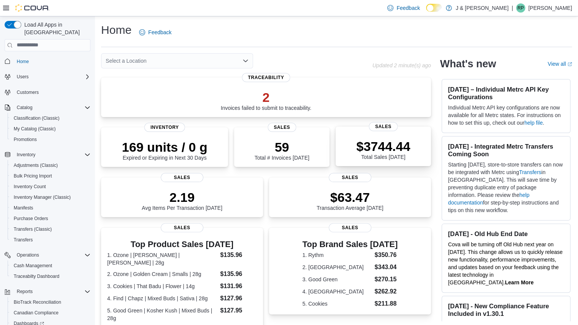
click at [389, 148] on p "$3744.44" at bounding box center [384, 146] width 54 height 15
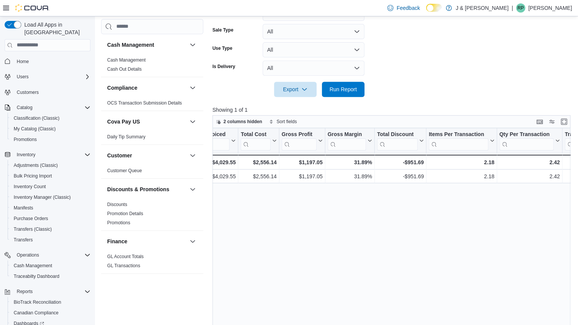
scroll to position [0, 382]
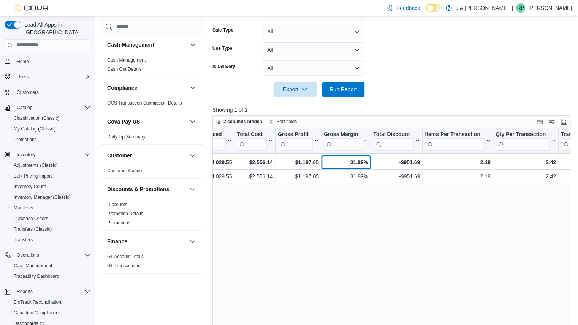
click at [358, 162] on div "31.89%" at bounding box center [346, 162] width 44 height 9
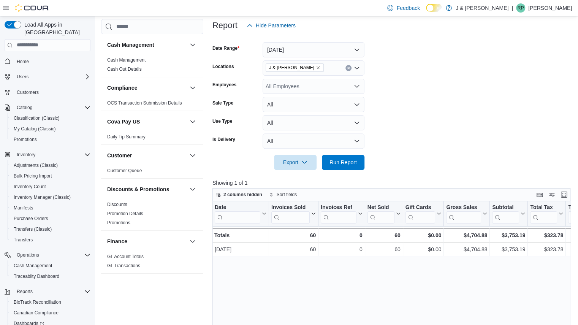
scroll to position [0, 0]
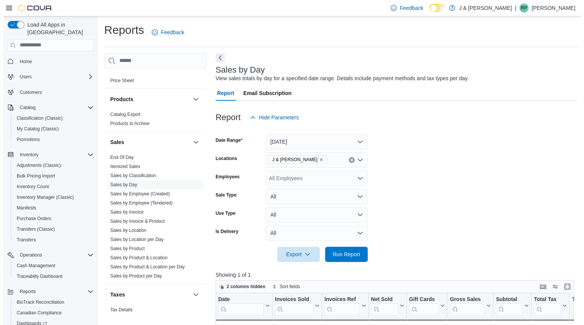
scroll to position [465, 0]
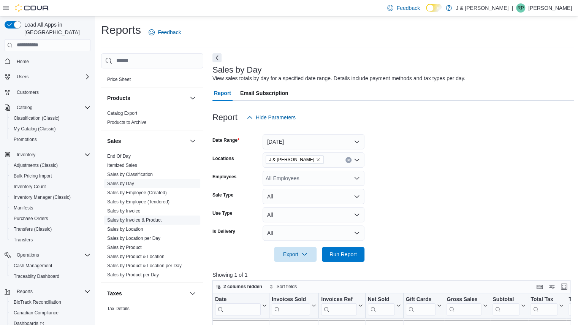
click at [132, 219] on link "Sales by Invoice & Product" at bounding box center [134, 219] width 54 height 5
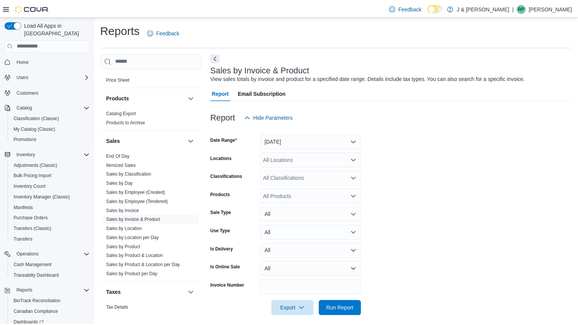
scroll to position [6, 0]
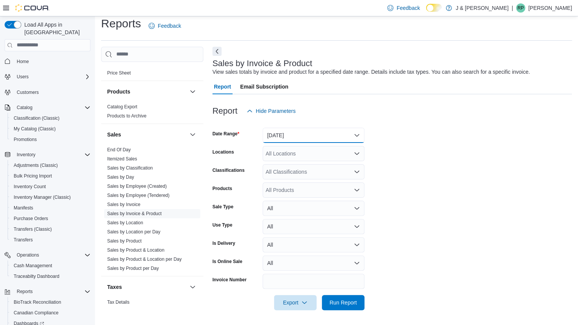
click at [296, 133] on button "Yesterday" at bounding box center [314, 135] width 102 height 15
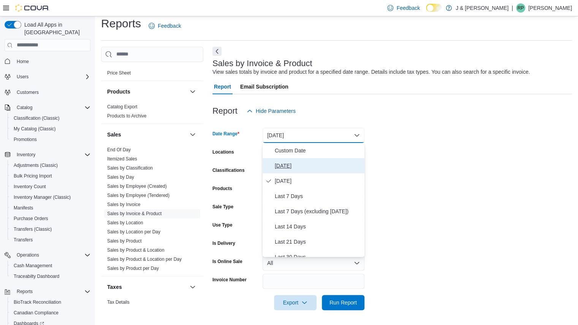
click at [285, 165] on span "Today" at bounding box center [318, 165] width 87 height 9
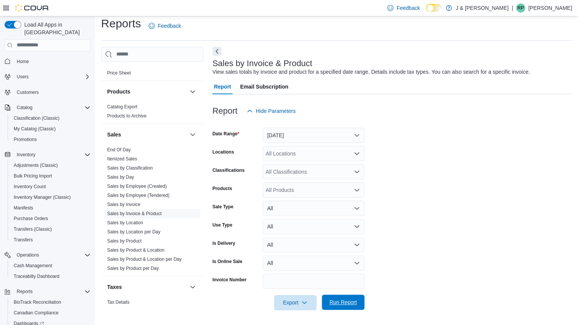
click at [341, 305] on span "Run Report" at bounding box center [343, 302] width 27 height 8
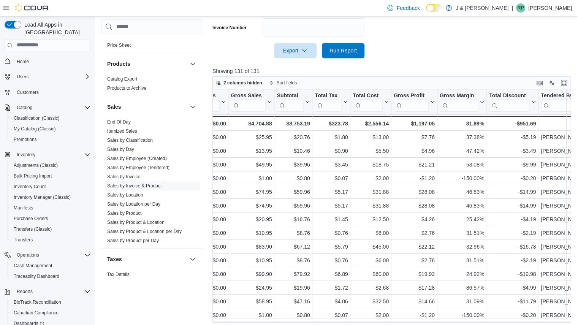
scroll to position [0, 743]
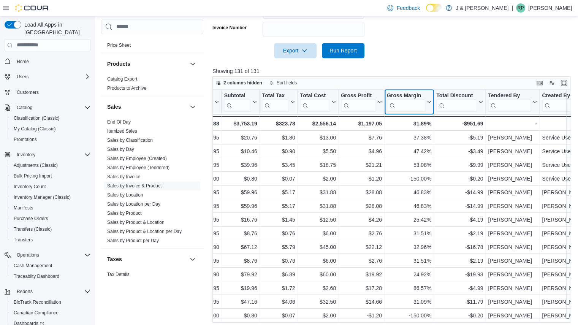
click at [428, 105] on button "Gross Margin" at bounding box center [409, 101] width 44 height 19
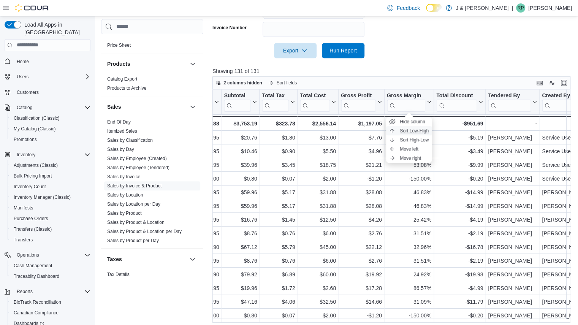
click at [410, 131] on span "Sort Low-High" at bounding box center [414, 131] width 29 height 6
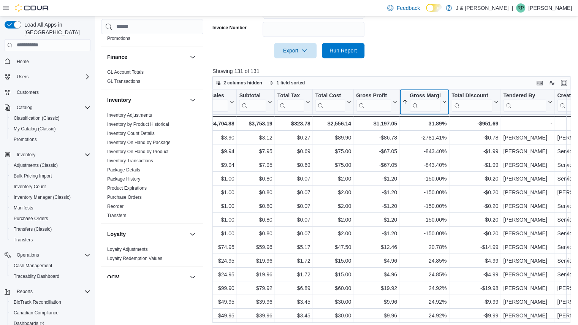
scroll to position [0, 0]
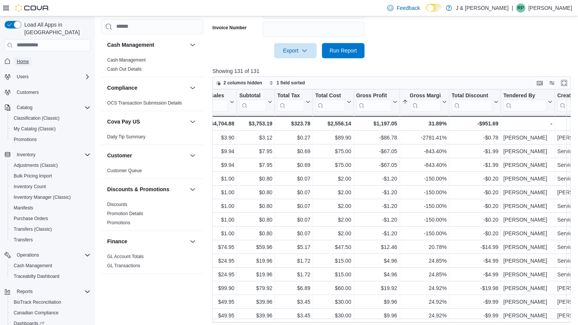
click at [24, 59] on span "Home" at bounding box center [23, 62] width 12 height 6
